Goal: Transaction & Acquisition: Purchase product/service

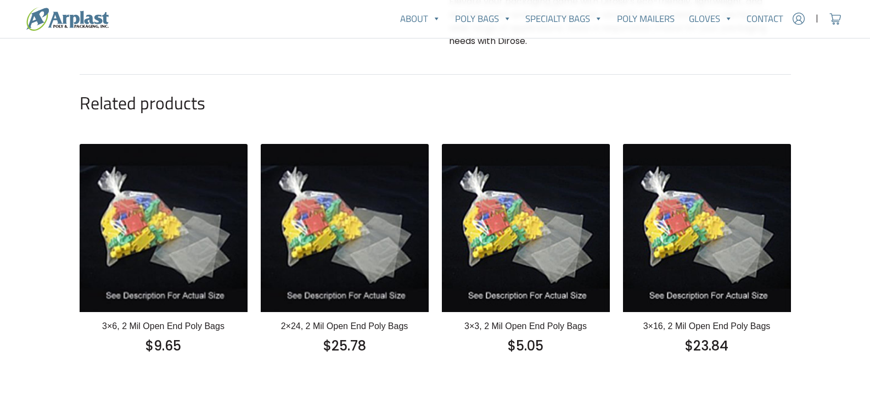
scroll to position [457, 0]
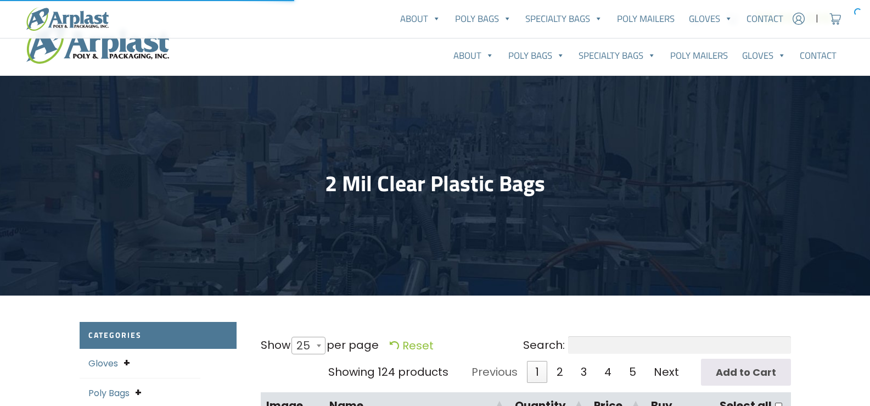
select select "25"
